Goal: Task Accomplishment & Management: Complete application form

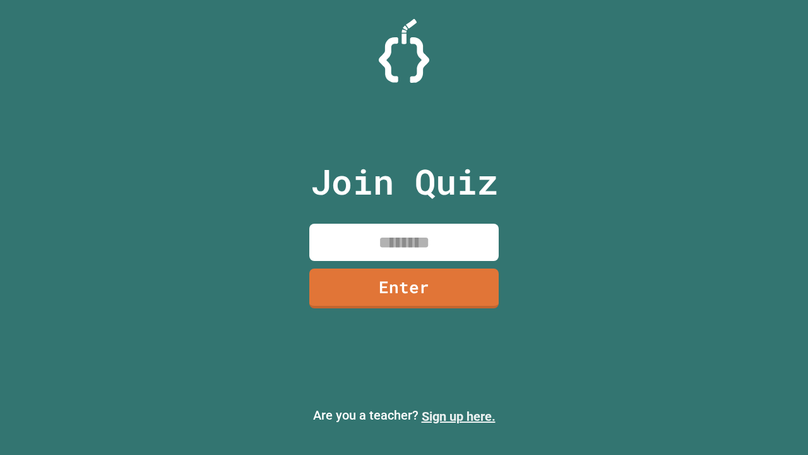
click at [459, 416] on link "Sign up here." at bounding box center [459, 416] width 74 height 15
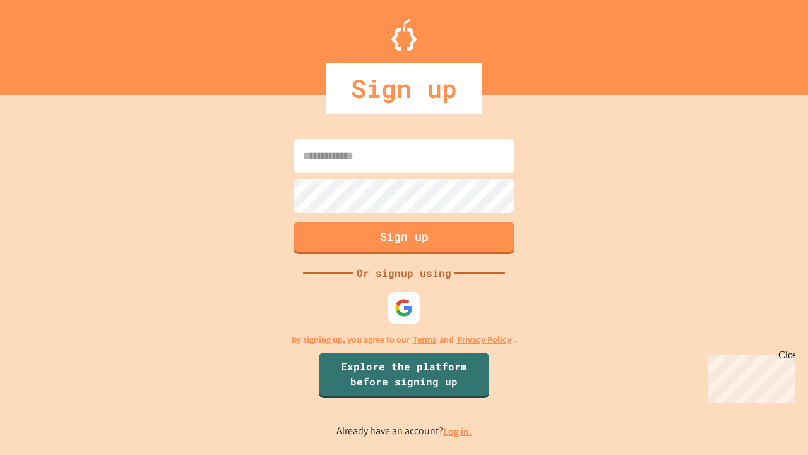
click at [459, 431] on link "Log in." at bounding box center [457, 430] width 29 height 13
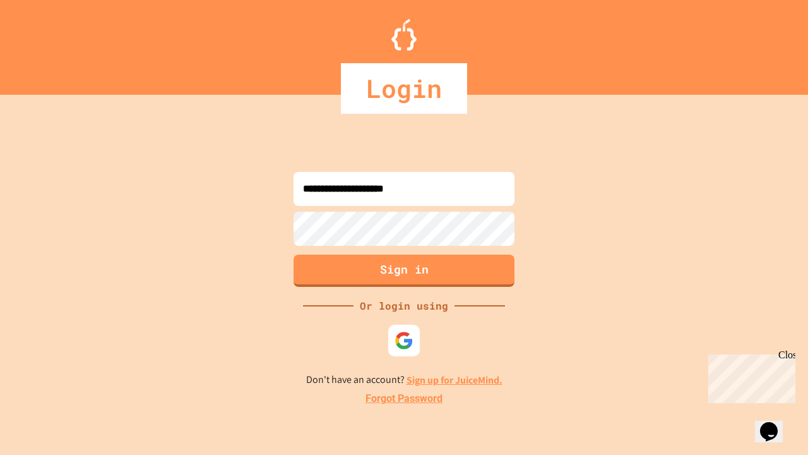
type input "**********"
